Goal: Task Accomplishment & Management: Use online tool/utility

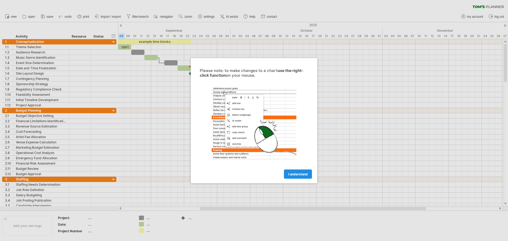
click at [302, 174] on span "I understand" at bounding box center [298, 174] width 20 height 4
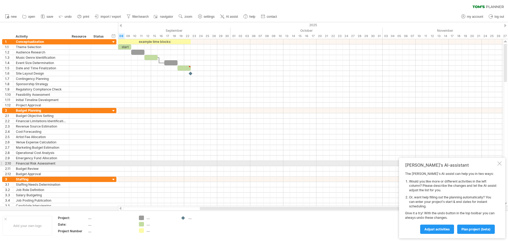
click at [501, 162] on div at bounding box center [499, 163] width 4 height 4
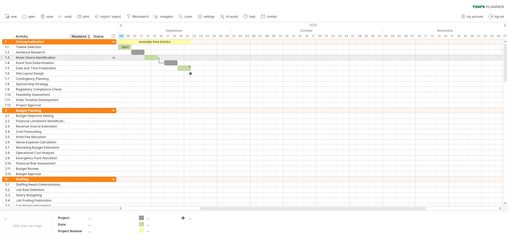
click at [90, 55] on div at bounding box center [90, 57] width 3 height 5
click at [154, 59] on div at bounding box center [151, 57] width 13 height 5
click at [164, 57] on div at bounding box center [310, 57] width 384 height 5
click at [155, 57] on div at bounding box center [151, 57] width 13 height 5
drag, startPoint x: 157, startPoint y: 57, endPoint x: 191, endPoint y: 57, distance: 33.9
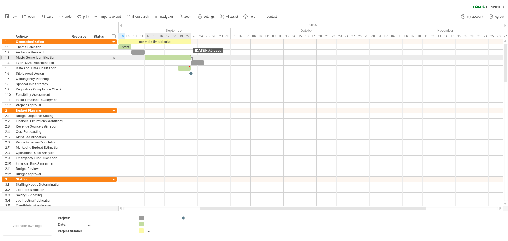
click at [191, 57] on span at bounding box center [191, 57] width 2 height 5
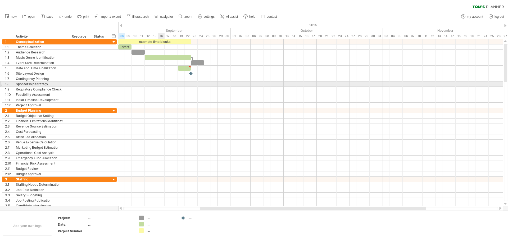
click at [164, 81] on div at bounding box center [310, 83] width 384 height 5
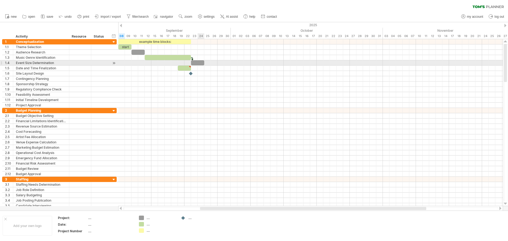
click at [199, 62] on div at bounding box center [197, 62] width 13 height 5
click at [199, 63] on div at bounding box center [197, 62] width 13 height 5
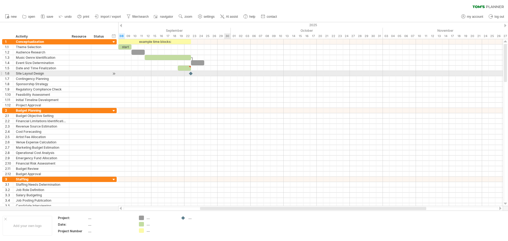
click at [210, 85] on div at bounding box center [310, 83] width 384 height 5
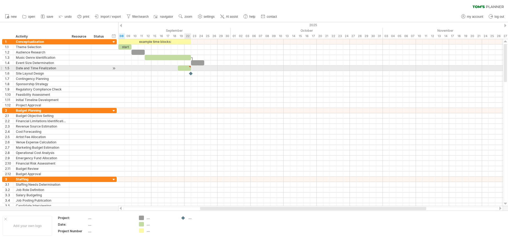
type textarea "**********"
click at [186, 68] on div at bounding box center [184, 68] width 13 height 5
drag, startPoint x: 192, startPoint y: 69, endPoint x: 260, endPoint y: 69, distance: 67.7
click at [260, 69] on div "example time blocks: start [DATE] - 12.0 days [DATE]" at bounding box center [310, 122] width 384 height 167
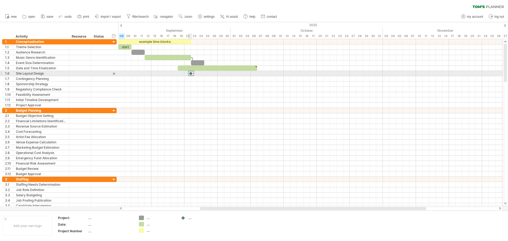
click at [190, 72] on div at bounding box center [191, 73] width 6 height 5
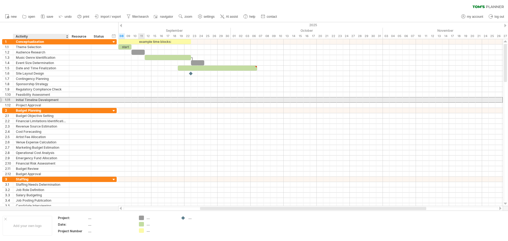
click at [45, 99] on div "Initial Timeline Development" at bounding box center [41, 99] width 51 height 5
click at [76, 99] on div at bounding box center [80, 99] width 16 height 5
click at [97, 99] on div at bounding box center [100, 99] width 12 height 5
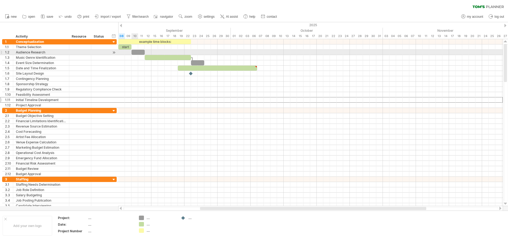
click at [135, 53] on div at bounding box center [137, 52] width 13 height 5
click at [115, 52] on div at bounding box center [113, 53] width 5 height 6
click at [113, 52] on div at bounding box center [113, 53] width 5 height 6
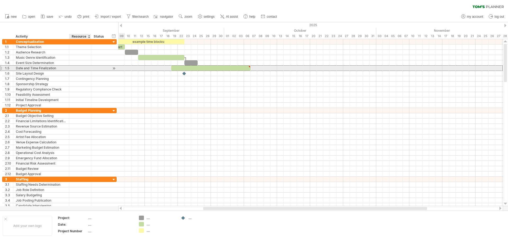
click at [87, 68] on div at bounding box center [80, 68] width 16 height 5
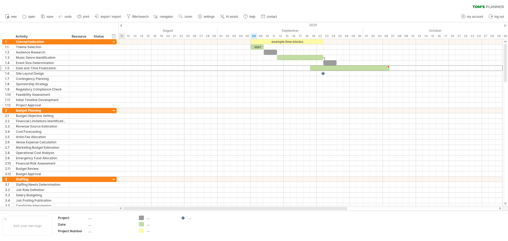
drag, startPoint x: 241, startPoint y: 209, endPoint x: 141, endPoint y: 210, distance: 100.0
click at [141, 210] on div at bounding box center [310, 208] width 385 height 5
click at [143, 216] on div "Trying to reach [DOMAIN_NAME] Connected again... 0% clear filter new 1" at bounding box center [254, 120] width 508 height 241
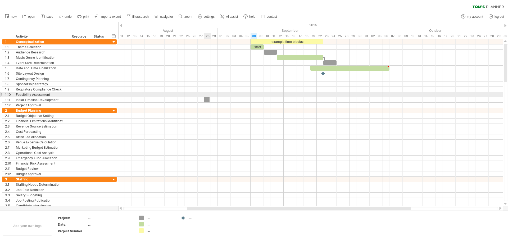
drag, startPoint x: 142, startPoint y: 218, endPoint x: 204, endPoint y: 97, distance: 136.5
click at [204, 97] on div "Trying to reach [DOMAIN_NAME] Connected again... 0% clear filter new 1" at bounding box center [254, 120] width 508 height 241
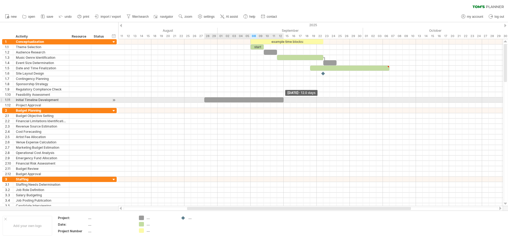
drag, startPoint x: 208, startPoint y: 99, endPoint x: 285, endPoint y: 98, distance: 77.0
click at [285, 98] on div "example time blocks: start [DATE] - 12.0 days [DATE]" at bounding box center [310, 122] width 384 height 167
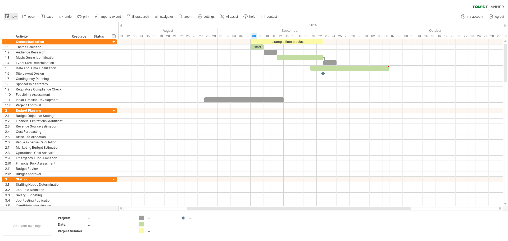
click at [10, 16] on link "new" at bounding box center [11, 16] width 15 height 7
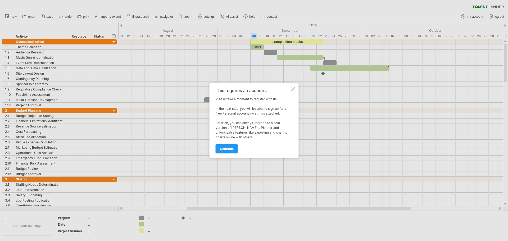
click at [293, 89] on div at bounding box center [293, 89] width 4 height 4
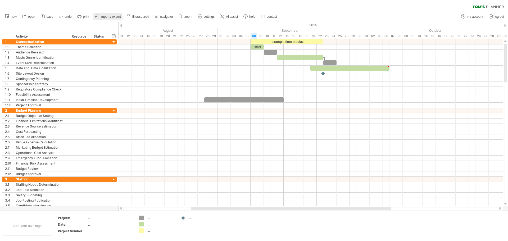
click at [110, 16] on span "import / export" at bounding box center [111, 17] width 20 height 4
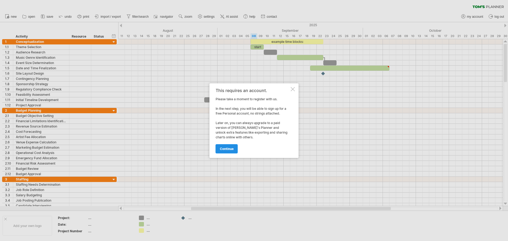
click at [232, 149] on span "continue" at bounding box center [227, 149] width 14 height 4
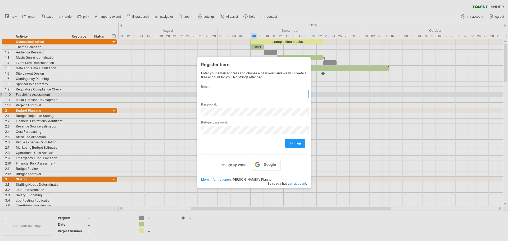
click at [209, 94] on input "text" at bounding box center [254, 94] width 107 height 8
type input "**********"
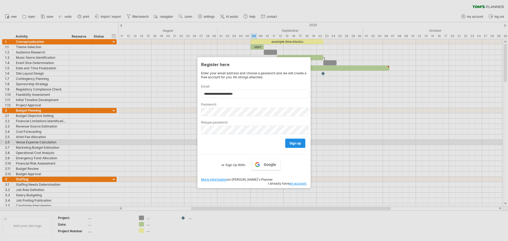
click at [295, 142] on span "sign up" at bounding box center [295, 143] width 12 height 4
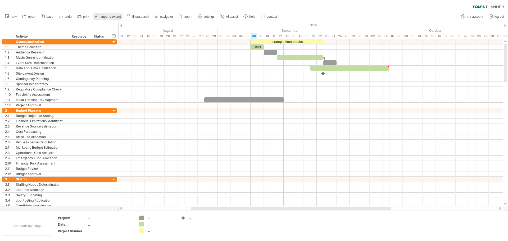
click at [111, 18] on span "import / export" at bounding box center [111, 17] width 20 height 4
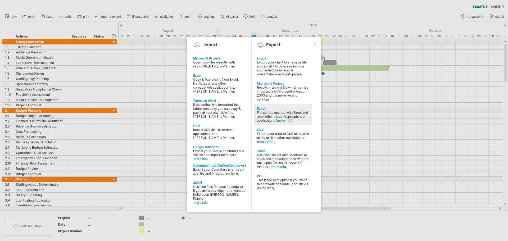
click at [293, 111] on div "File can be opened with Excel and most other modern spreadsheet applications ( …" at bounding box center [283, 117] width 52 height 12
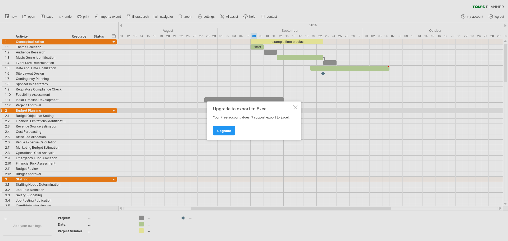
drag, startPoint x: 295, startPoint y: 108, endPoint x: 274, endPoint y: 159, distance: 55.3
click at [296, 108] on div at bounding box center [295, 107] width 4 height 4
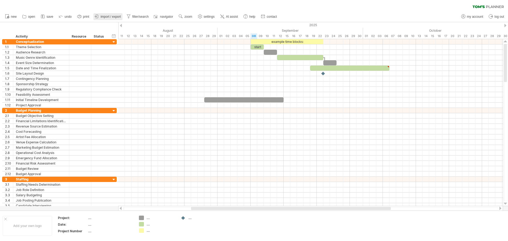
click at [107, 16] on span "import / export" at bounding box center [111, 17] width 20 height 4
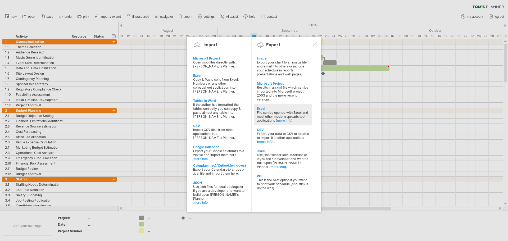
click at [288, 121] on link "more info" at bounding box center [284, 121] width 14 height 4
click at [262, 108] on div "Excel" at bounding box center [283, 109] width 52 height 4
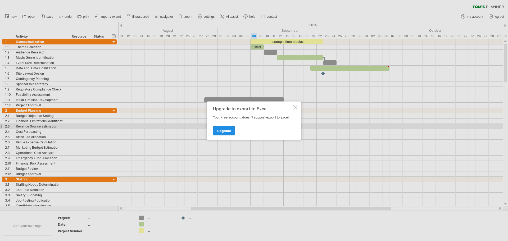
click at [231, 129] on link "Upgrade" at bounding box center [224, 130] width 22 height 9
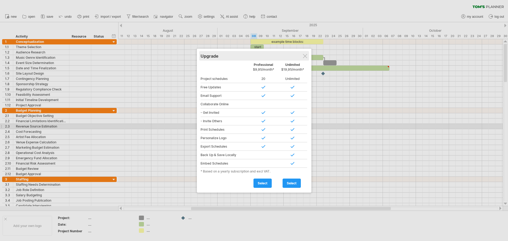
click at [306, 51] on div "Upgrade" at bounding box center [254, 56] width 107 height 10
click at [306, 56] on div at bounding box center [305, 56] width 4 height 4
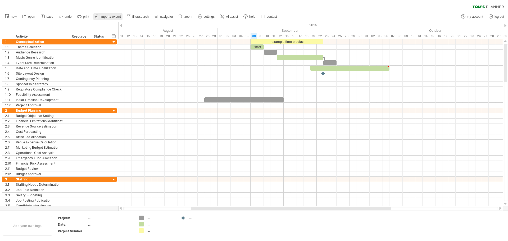
click at [109, 18] on span "import / export" at bounding box center [111, 17] width 20 height 4
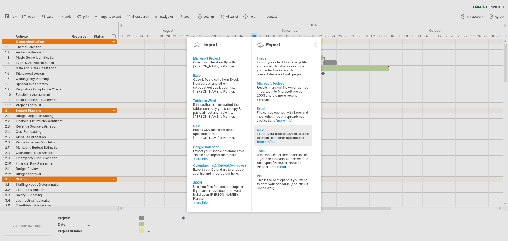
click at [276, 133] on div "Export your data to CSV to be able to import it in other applications ( more in…" at bounding box center [283, 138] width 52 height 12
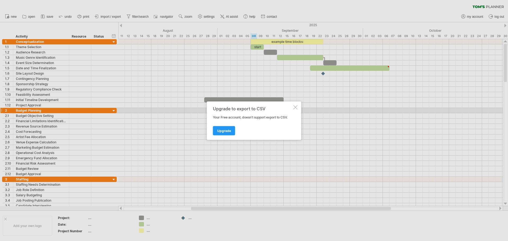
click at [296, 108] on div at bounding box center [295, 107] width 4 height 4
